Goal: Information Seeking & Learning: Learn about a topic

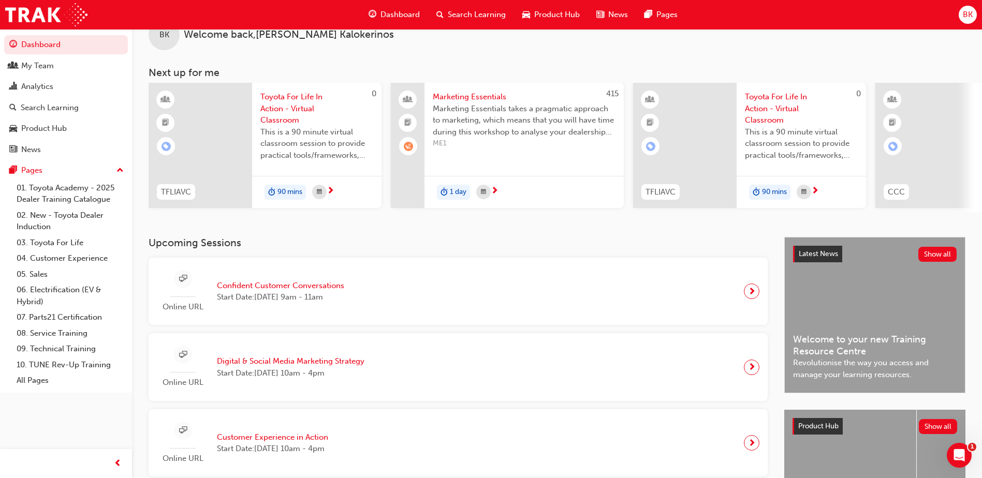
scroll to position [52, 0]
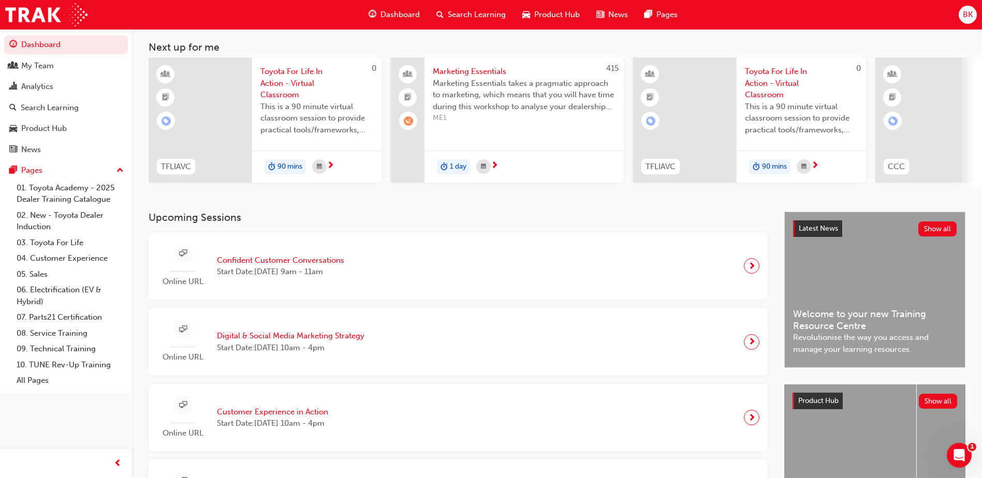
click at [452, 9] on span "Search Learning" at bounding box center [477, 15] width 58 height 12
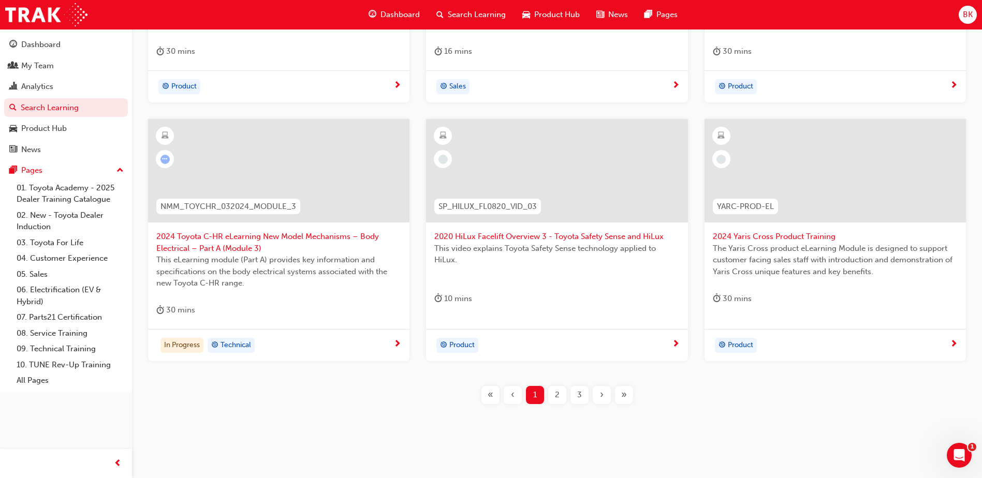
scroll to position [377, 0]
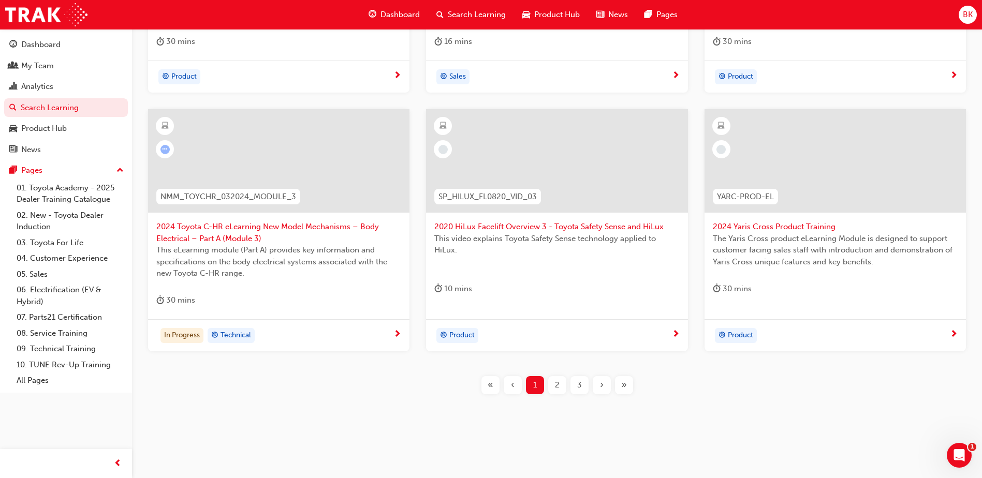
click at [563, 385] on div "2" at bounding box center [557, 385] width 18 height 18
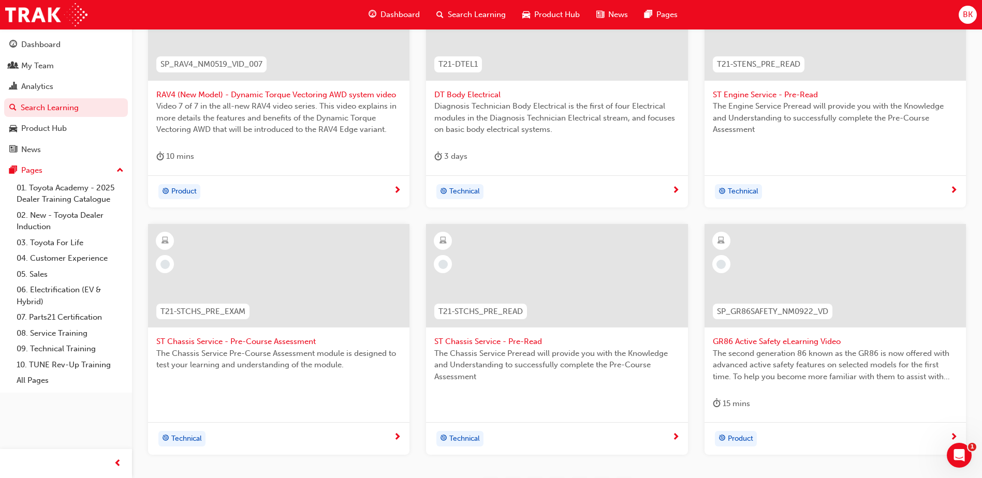
scroll to position [366, 0]
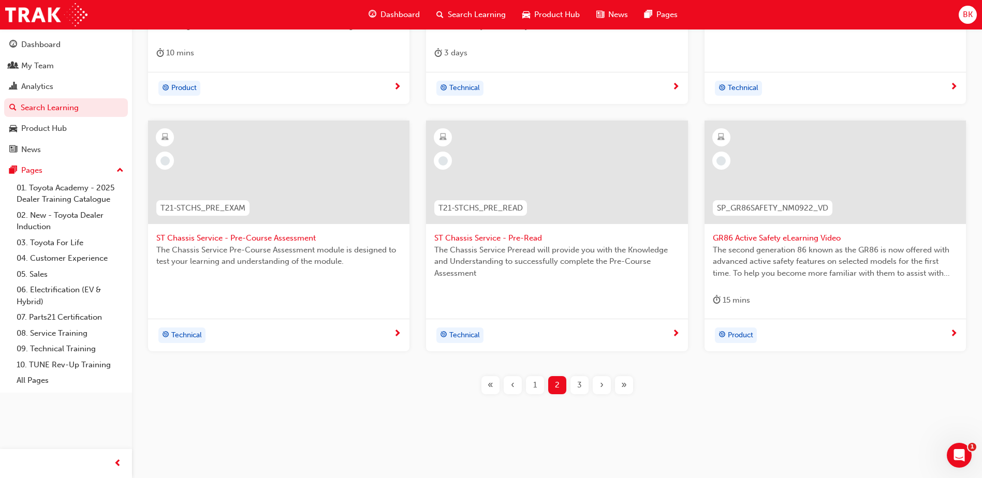
click at [581, 385] on span "3" at bounding box center [579, 386] width 5 height 12
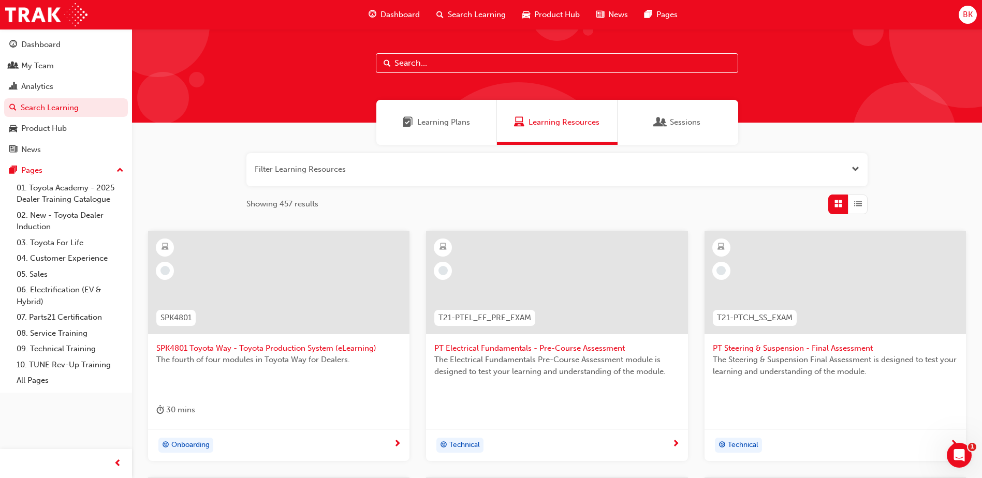
scroll to position [4, 0]
